Goal: Information Seeking & Learning: Learn about a topic

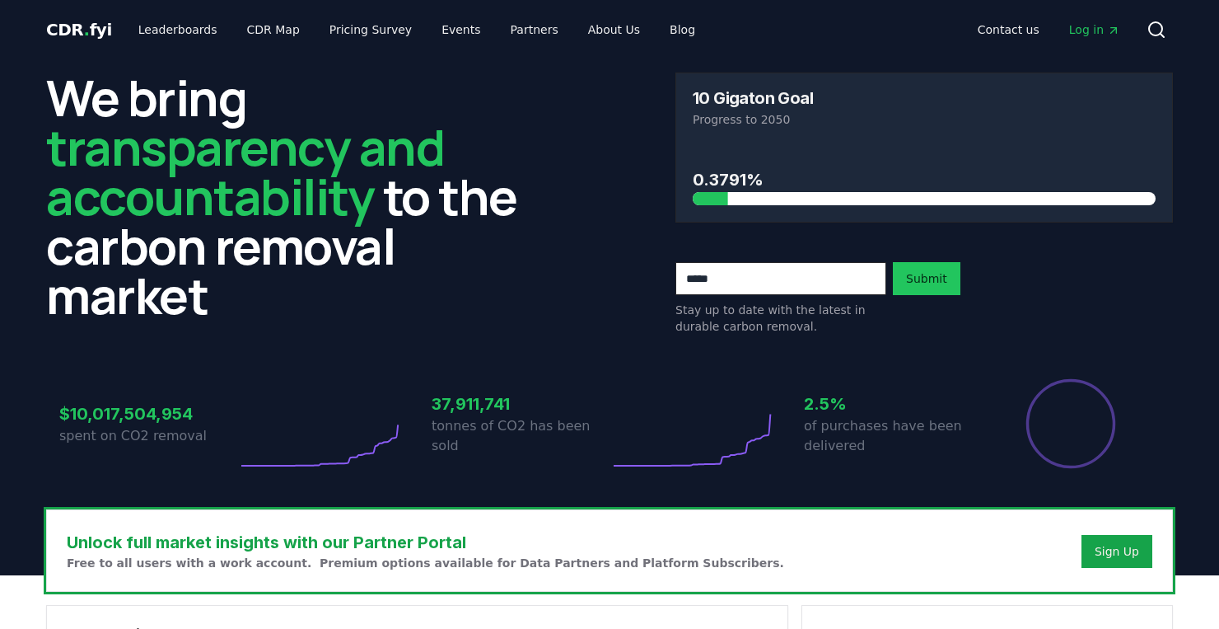
scroll to position [482, 0]
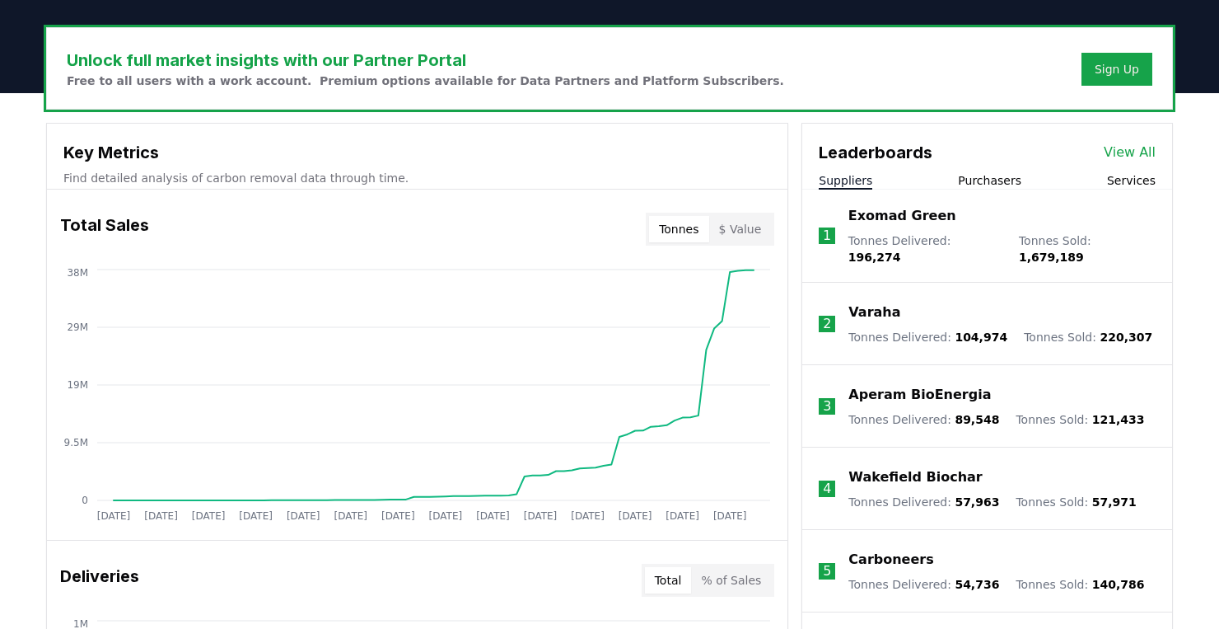
click at [1013, 176] on button "Purchasers" at bounding box center [989, 180] width 63 height 16
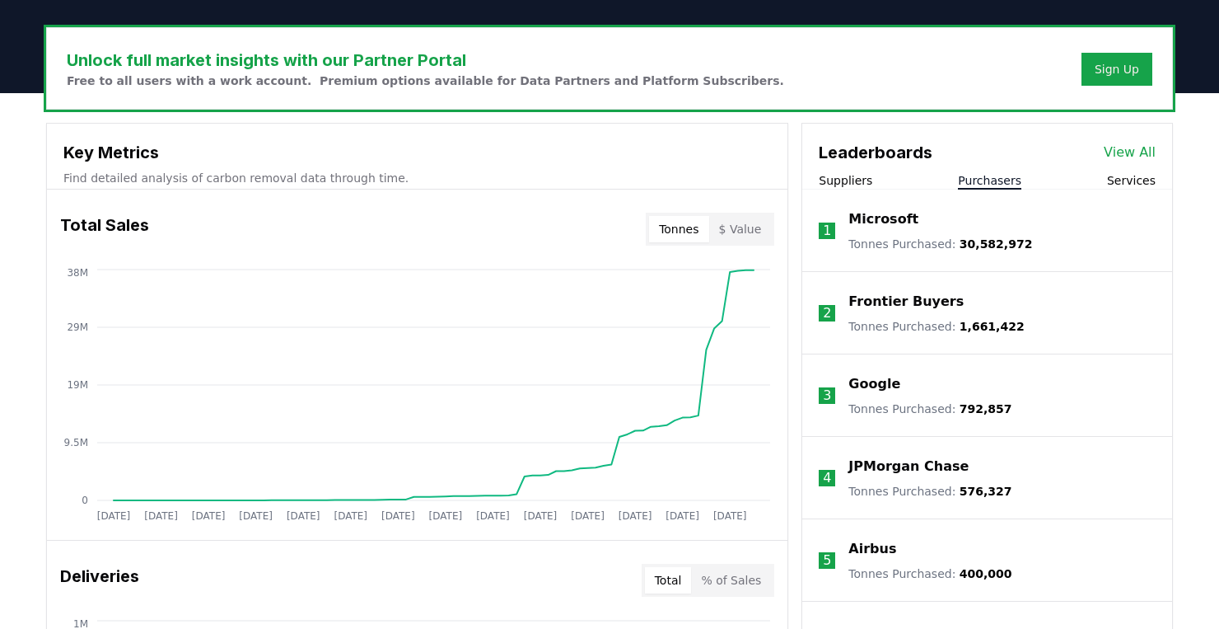
click at [901, 215] on p "Microsoft" at bounding box center [884, 219] width 70 height 20
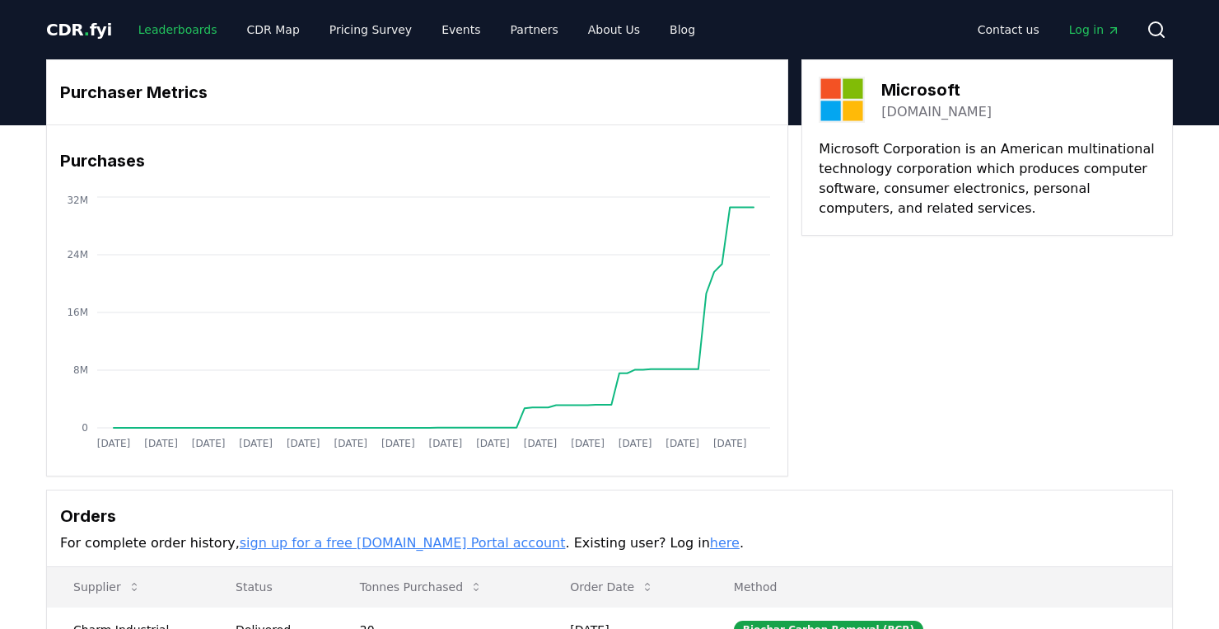
click at [187, 37] on link "Leaderboards" at bounding box center [177, 30] width 105 height 30
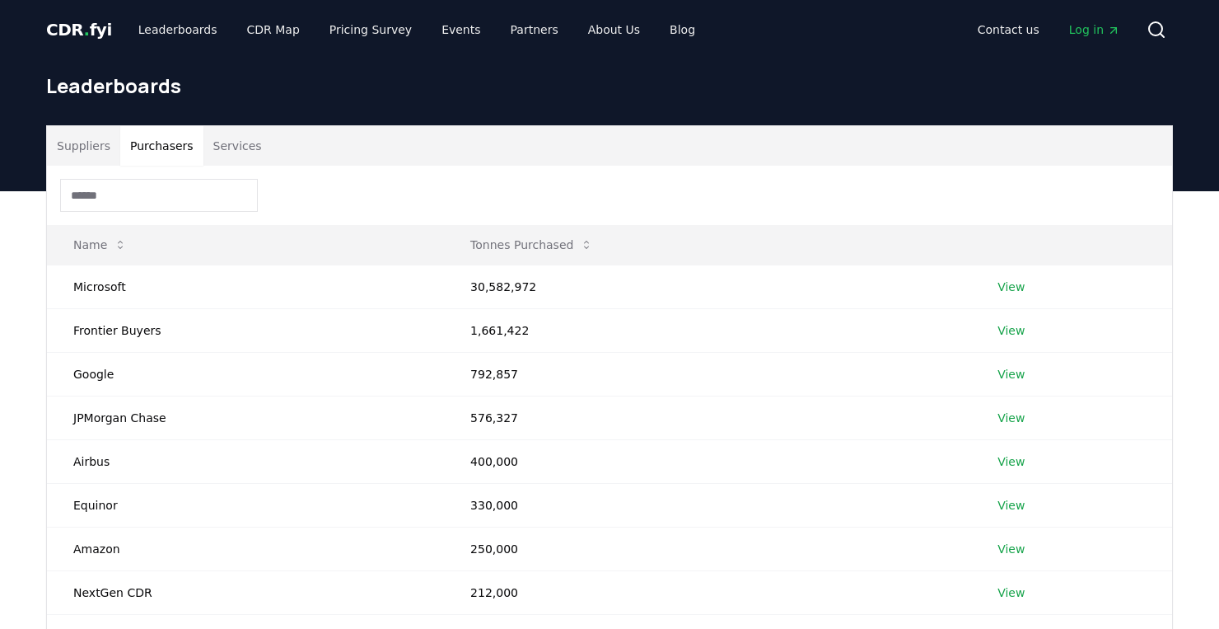
click at [167, 148] on button "Purchasers" at bounding box center [161, 146] width 83 height 40
click at [1013, 284] on link "View" at bounding box center [1011, 286] width 27 height 16
